Goal: Information Seeking & Learning: Learn about a topic

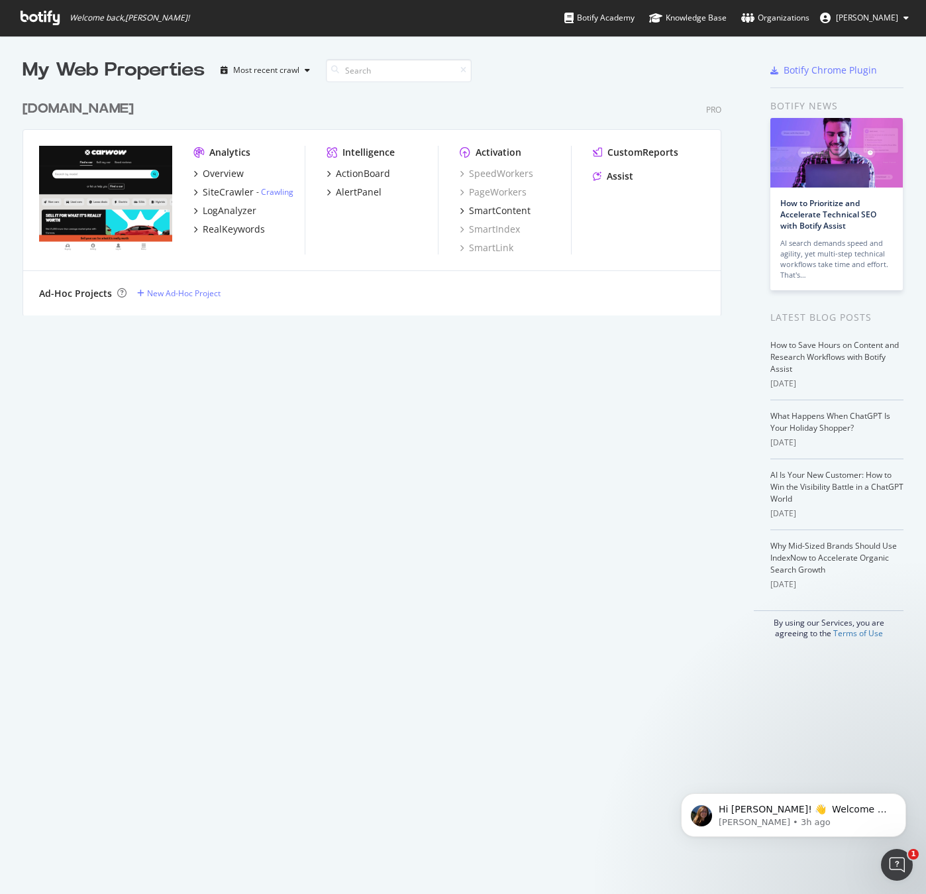
scroll to position [884, 906]
click at [107, 209] on img "grid" at bounding box center [105, 199] width 133 height 107
click at [213, 176] on div "Overview" at bounding box center [223, 173] width 41 height 13
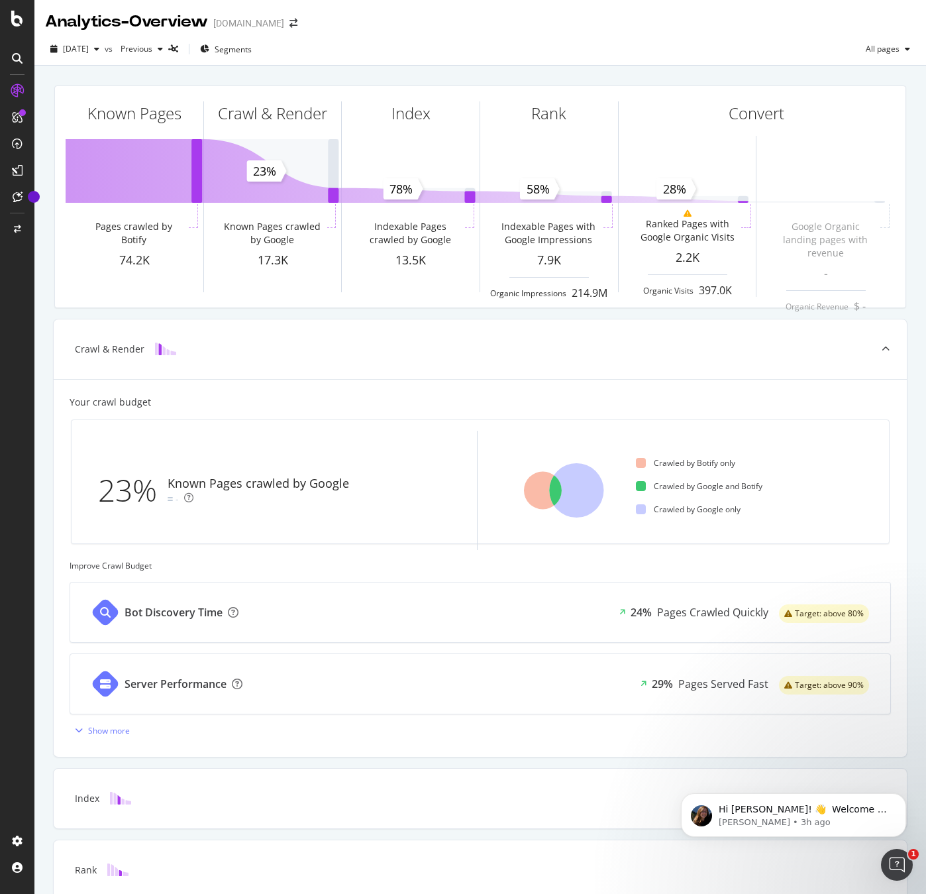
click at [15, 447] on div at bounding box center [17, 455] width 32 height 750
